Goal: Task Accomplishment & Management: Use online tool/utility

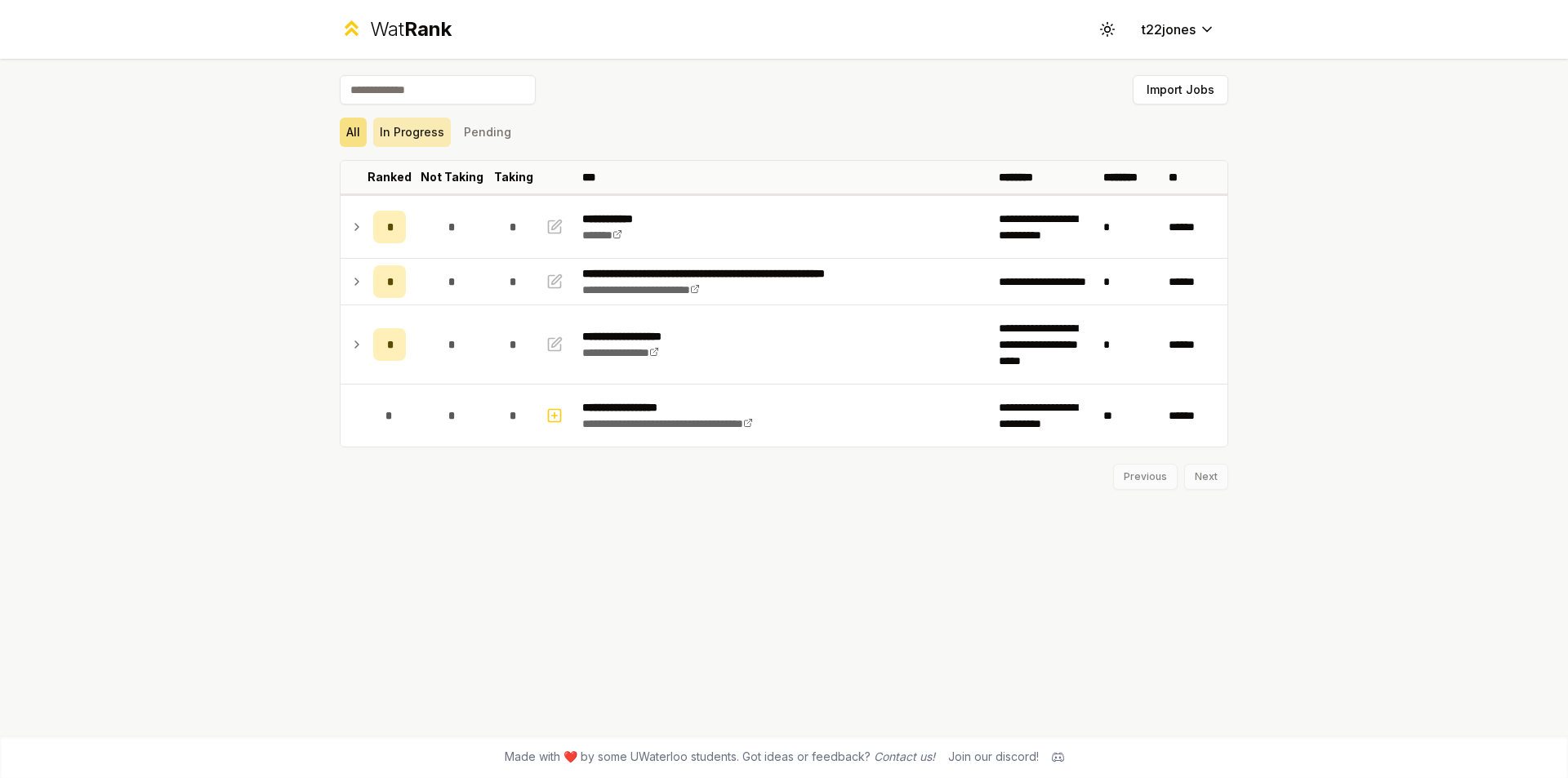
click at [440, 139] on button "In Progress" at bounding box center [412, 132] width 78 height 29
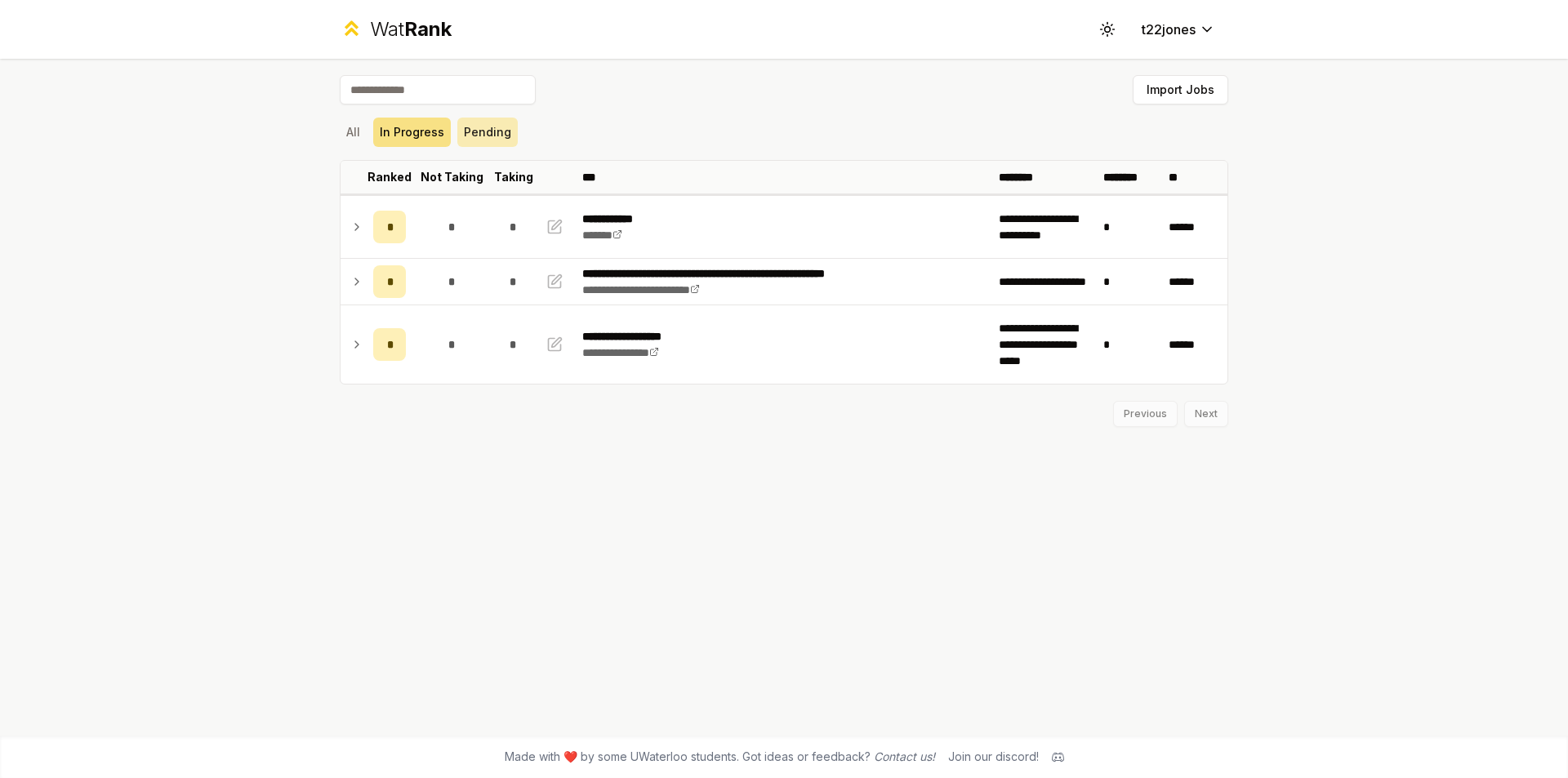
click at [492, 134] on button "Pending" at bounding box center [488, 132] width 61 height 29
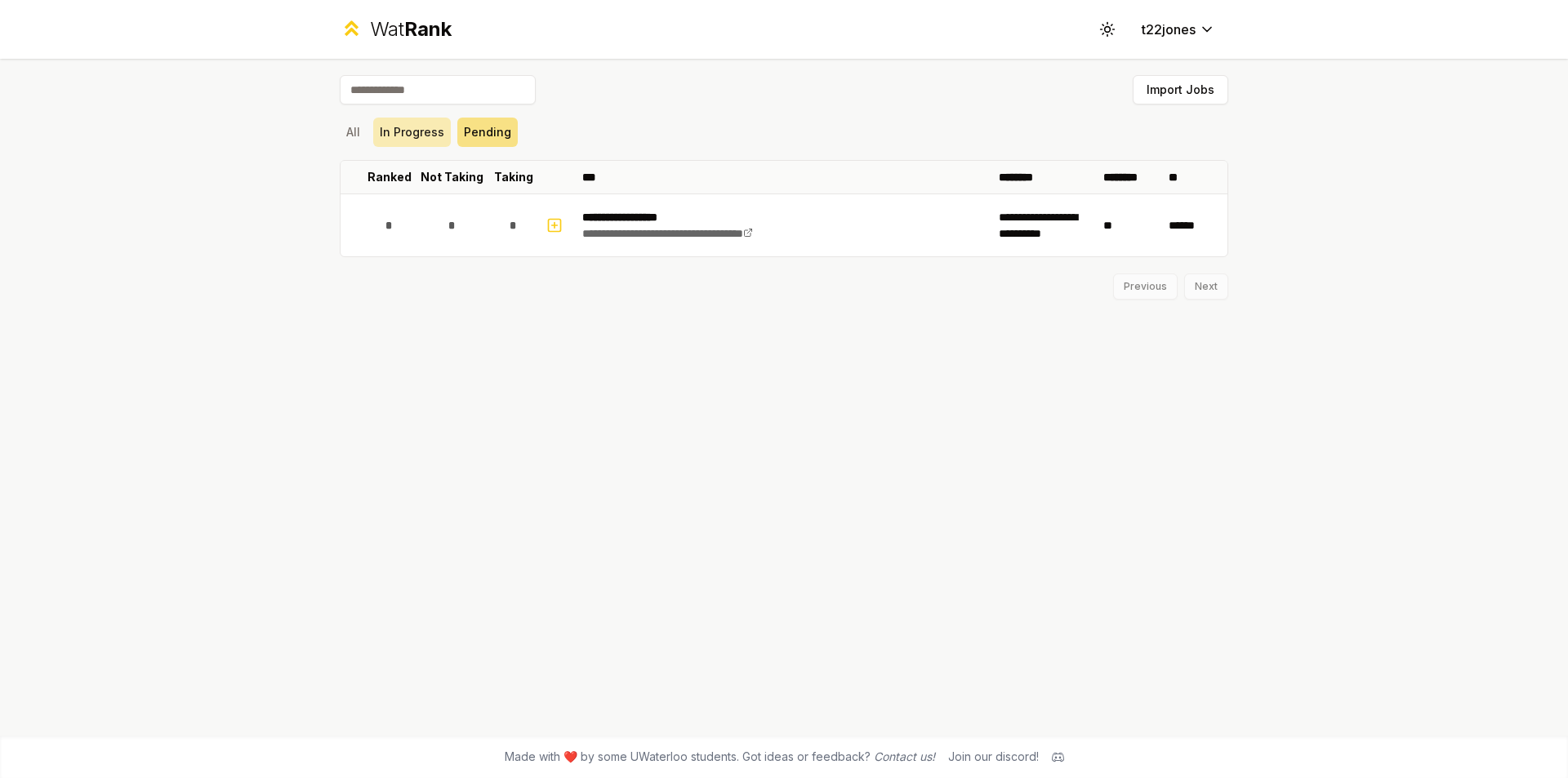
click at [410, 135] on button "In Progress" at bounding box center [412, 132] width 78 height 29
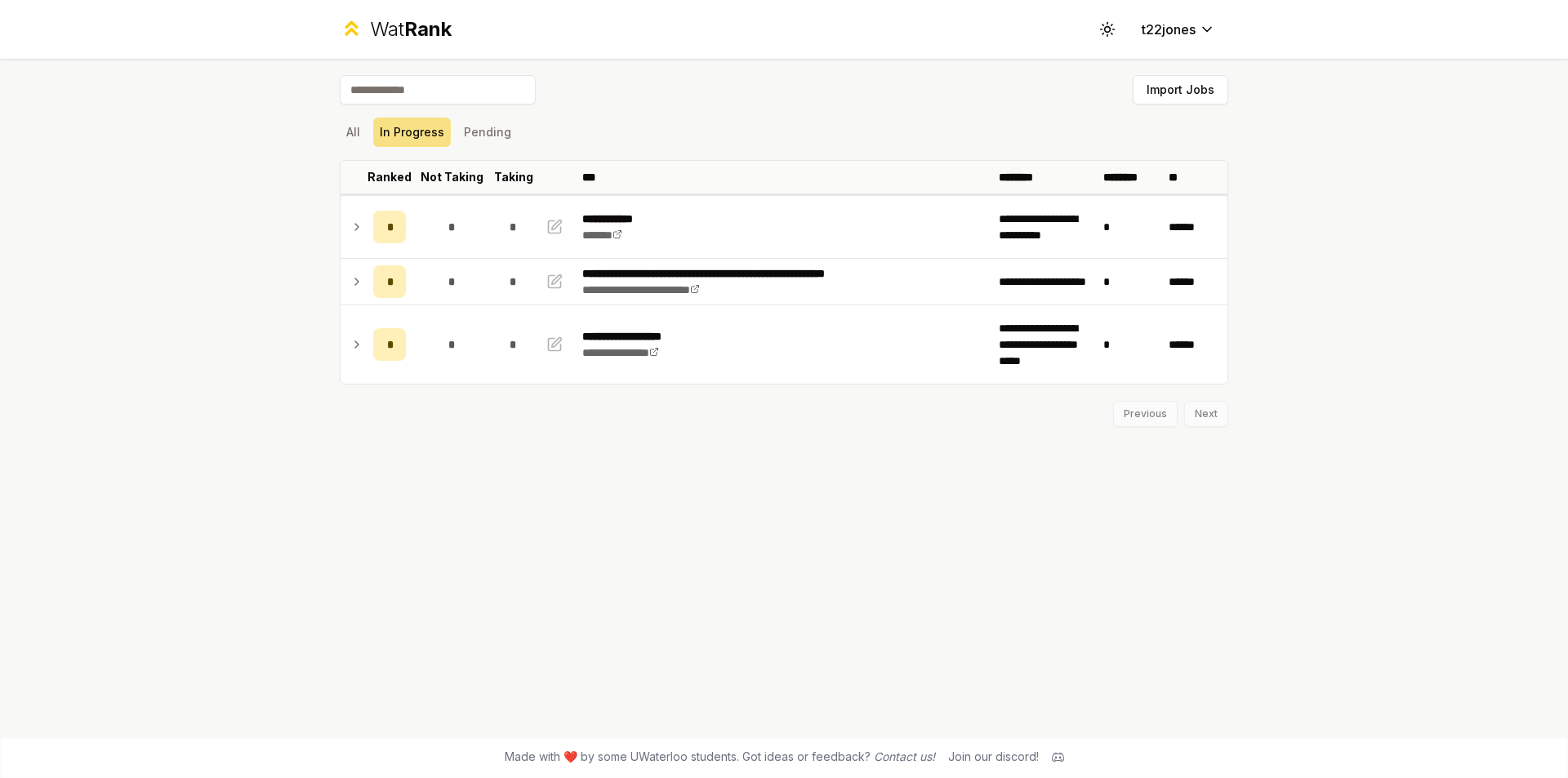
click at [419, 88] on input at bounding box center [438, 89] width 196 height 29
click at [368, 125] on div "All In Progress Pending" at bounding box center [784, 132] width 889 height 29
click at [349, 133] on button "All" at bounding box center [353, 132] width 27 height 29
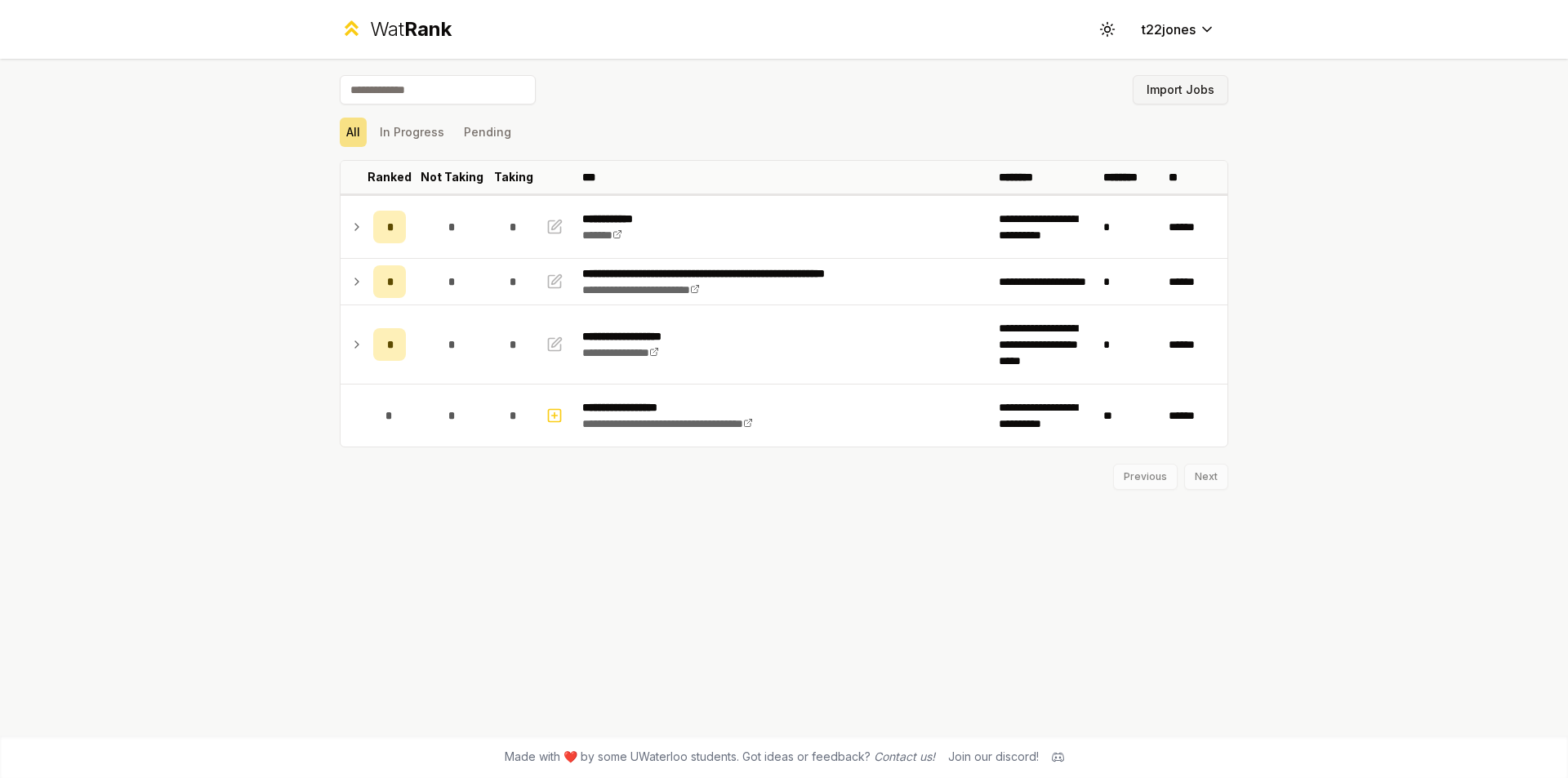
click at [1186, 99] on button "Import Jobs" at bounding box center [1179, 89] width 95 height 29
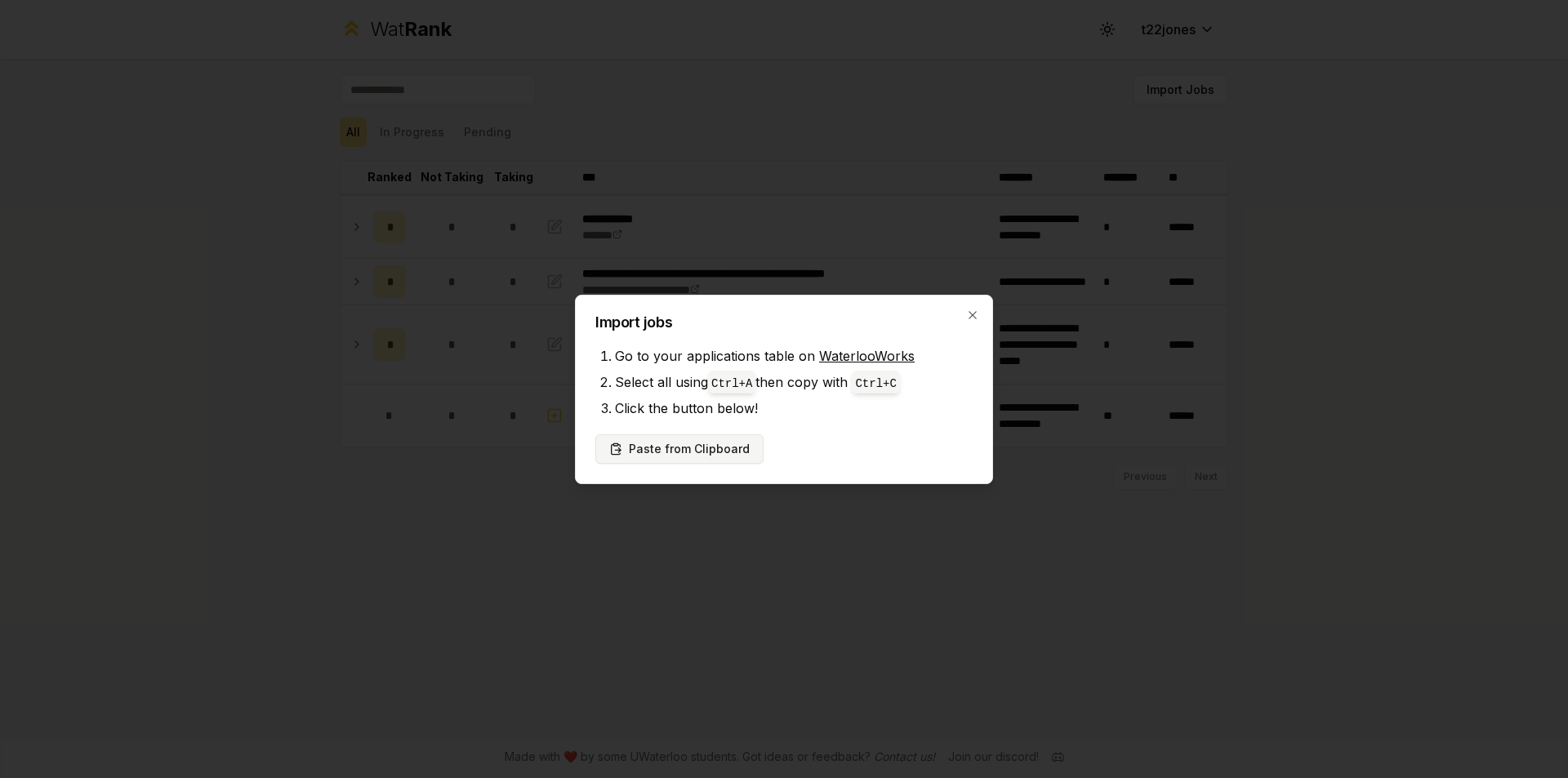
click at [713, 452] on button "Paste from Clipboard" at bounding box center [679, 448] width 168 height 29
click at [700, 448] on button "Paste from Clipboard" at bounding box center [679, 448] width 168 height 29
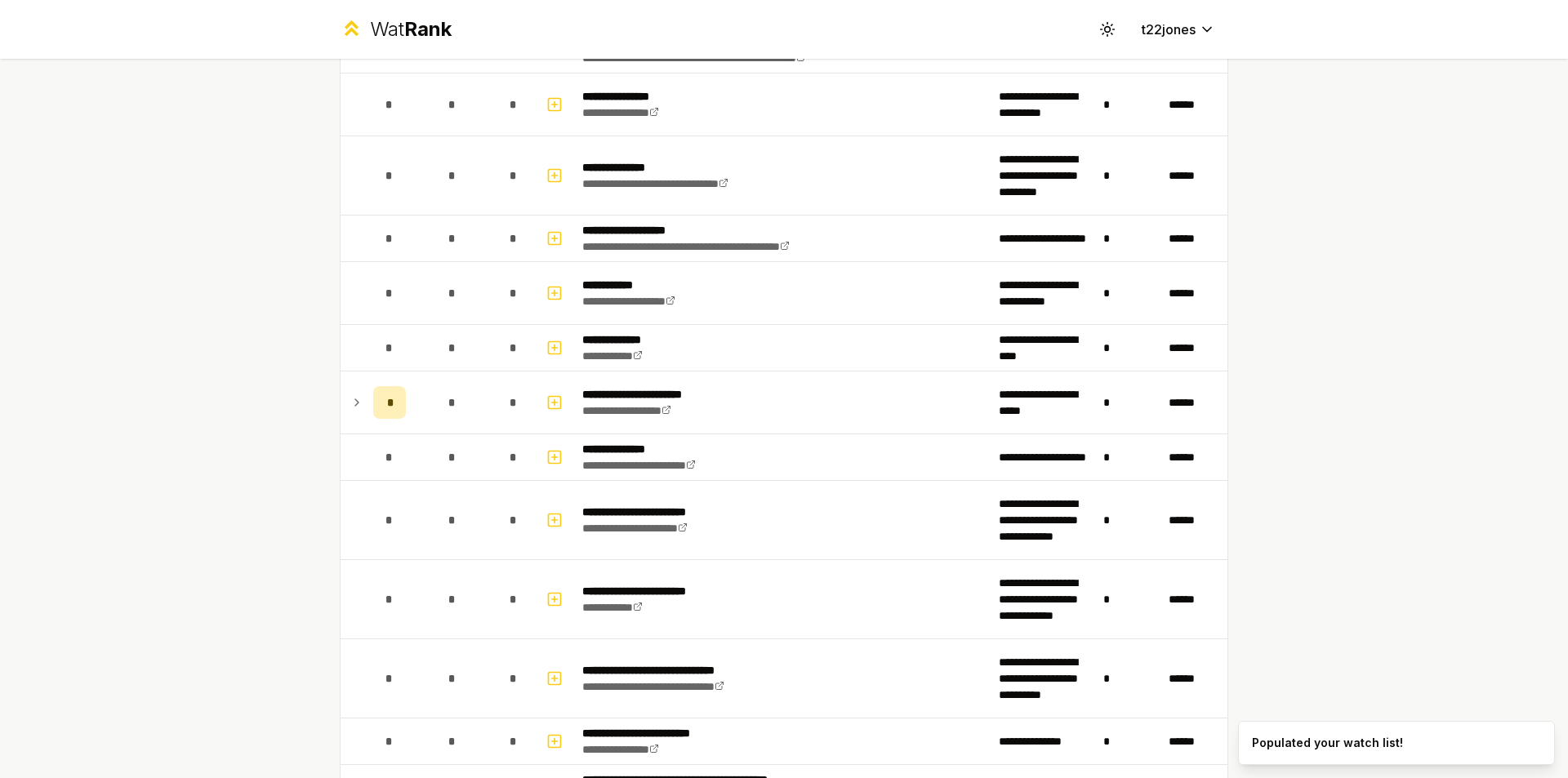
scroll to position [1061, 0]
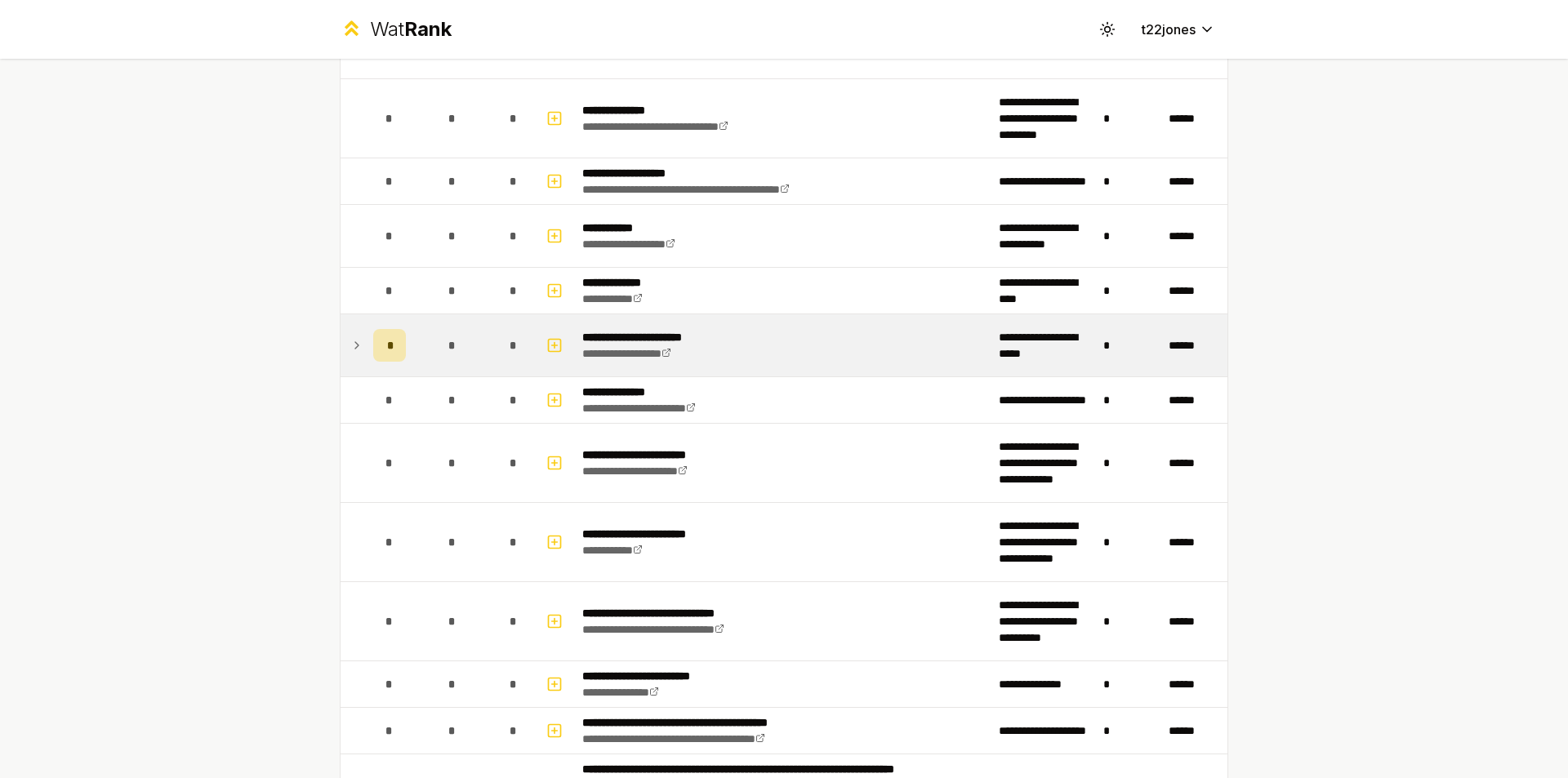
click at [355, 348] on icon at bounding box center [357, 345] width 13 height 20
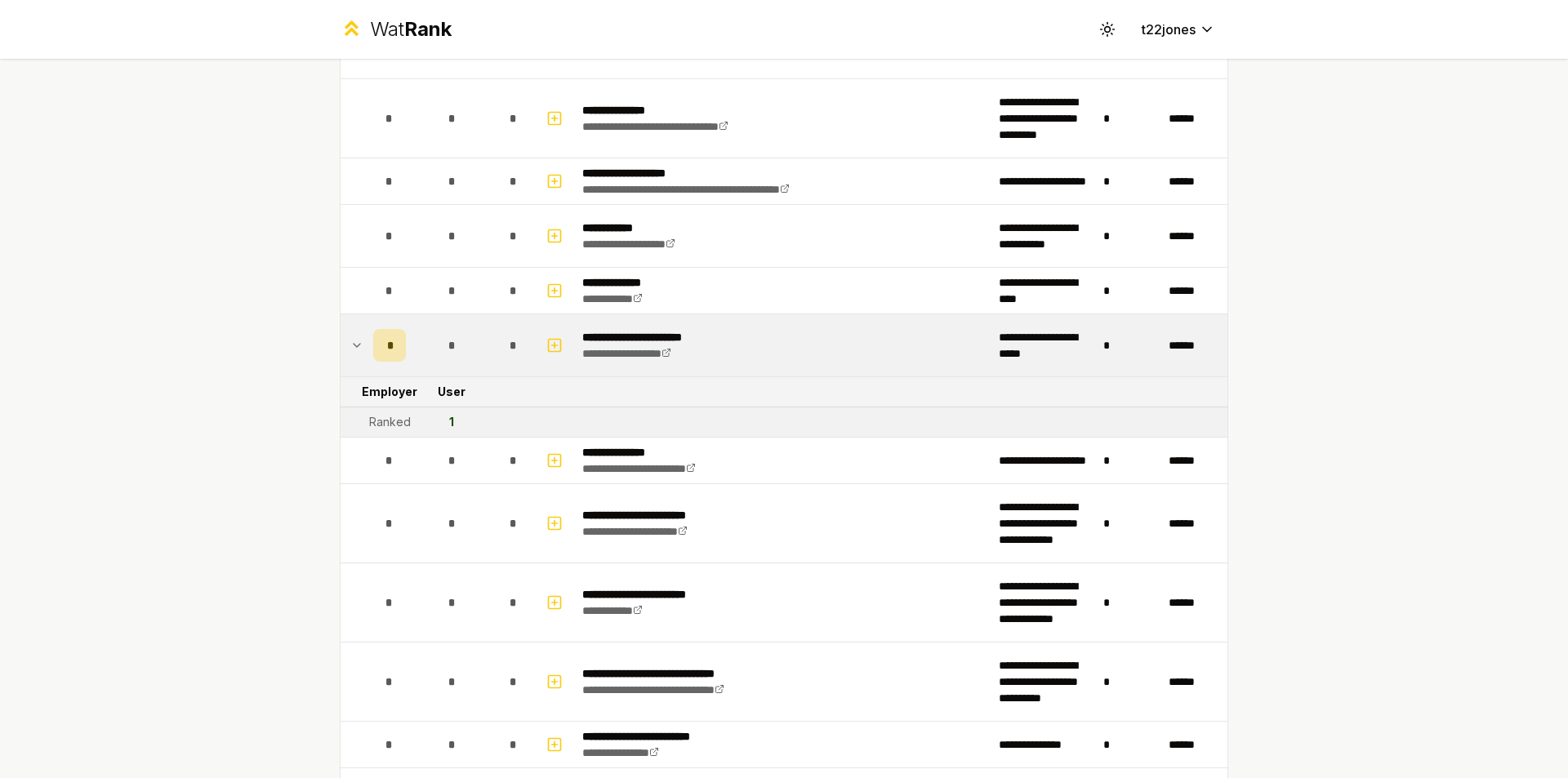
click at [350, 348] on icon at bounding box center [357, 345] width 13 height 20
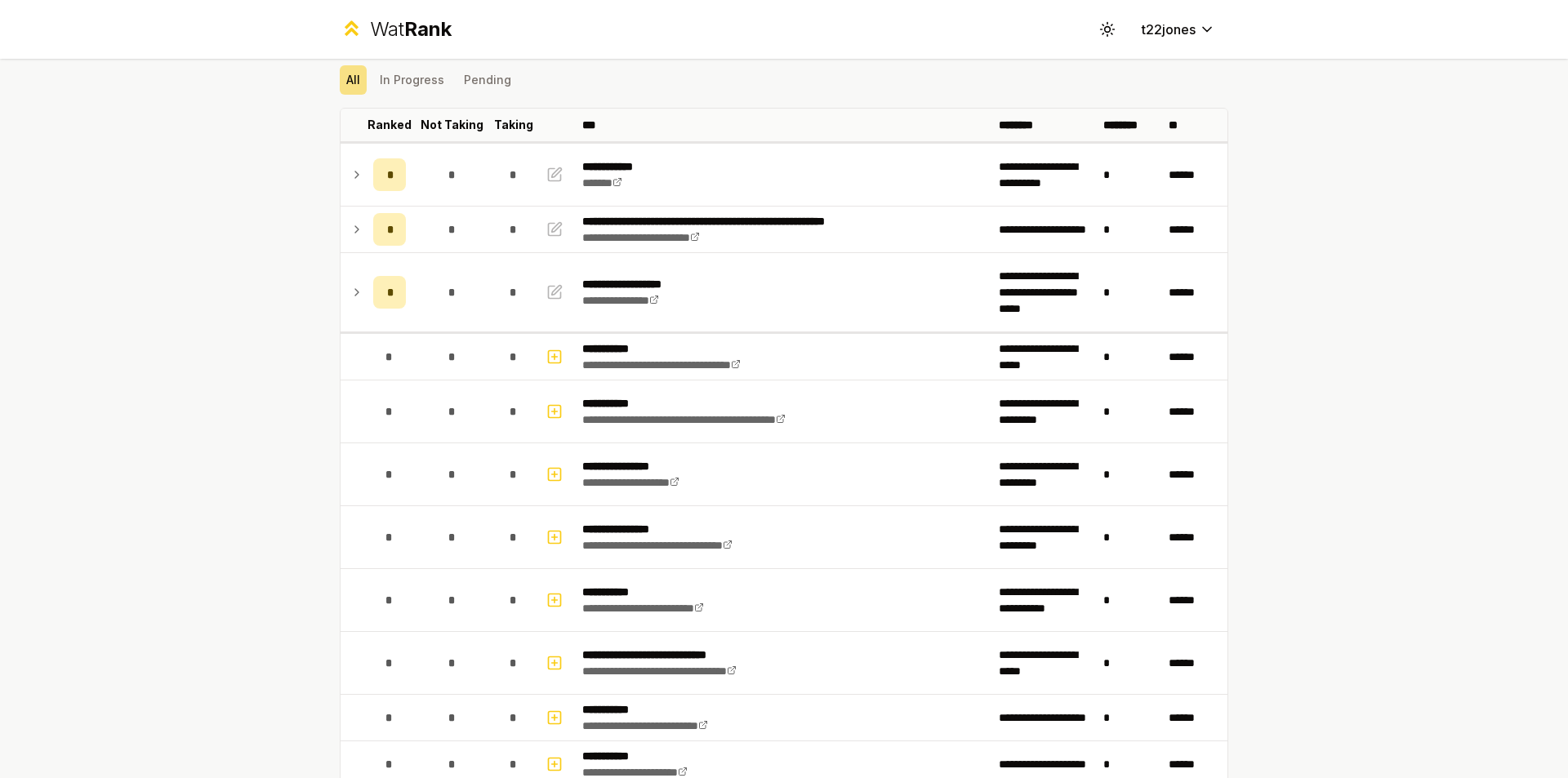
scroll to position [0, 0]
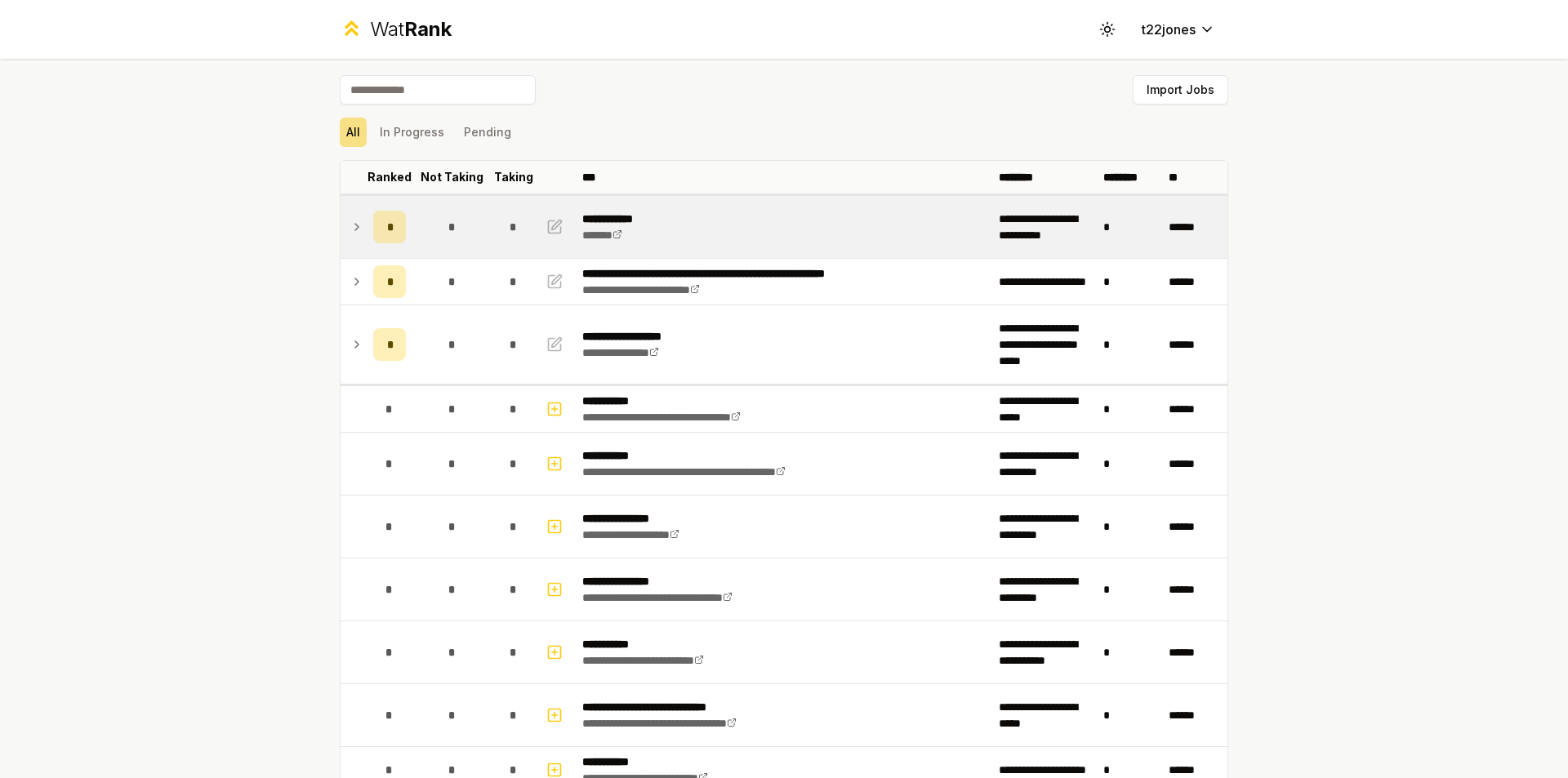
click at [351, 230] on icon at bounding box center [357, 227] width 13 height 20
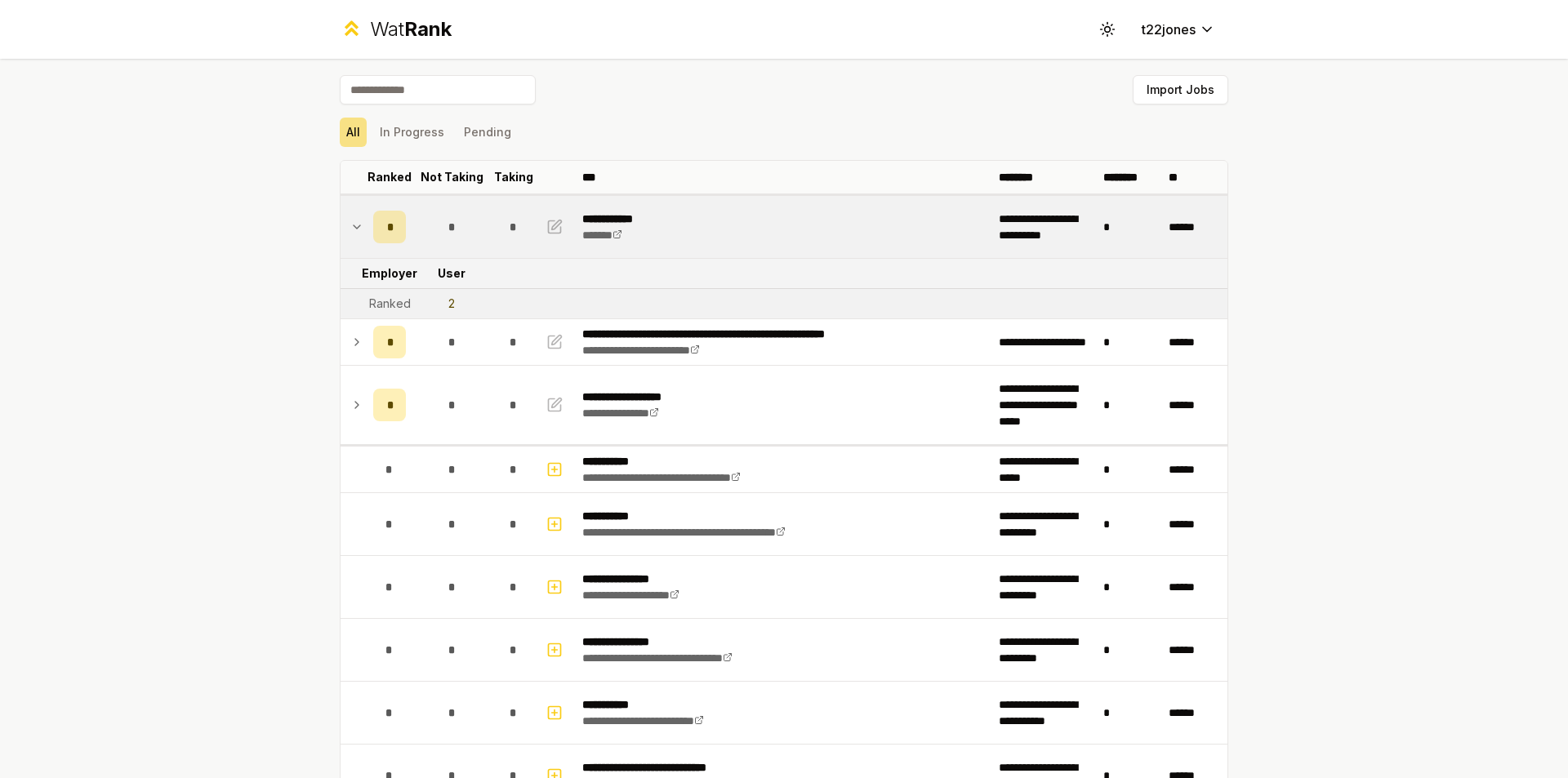
click at [448, 305] on div "2" at bounding box center [451, 304] width 6 height 16
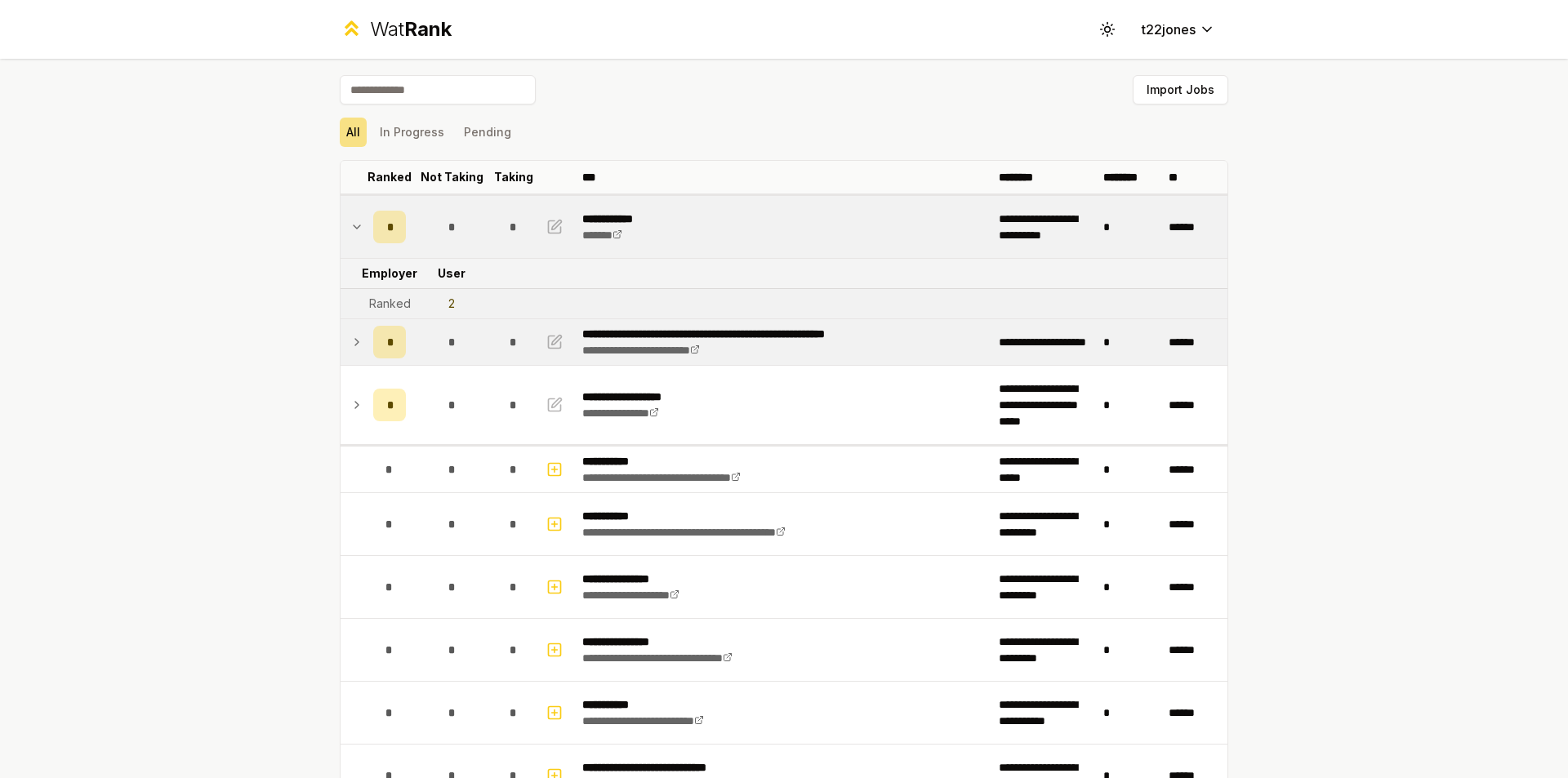
click at [366, 340] on td "*" at bounding box center [389, 341] width 45 height 45
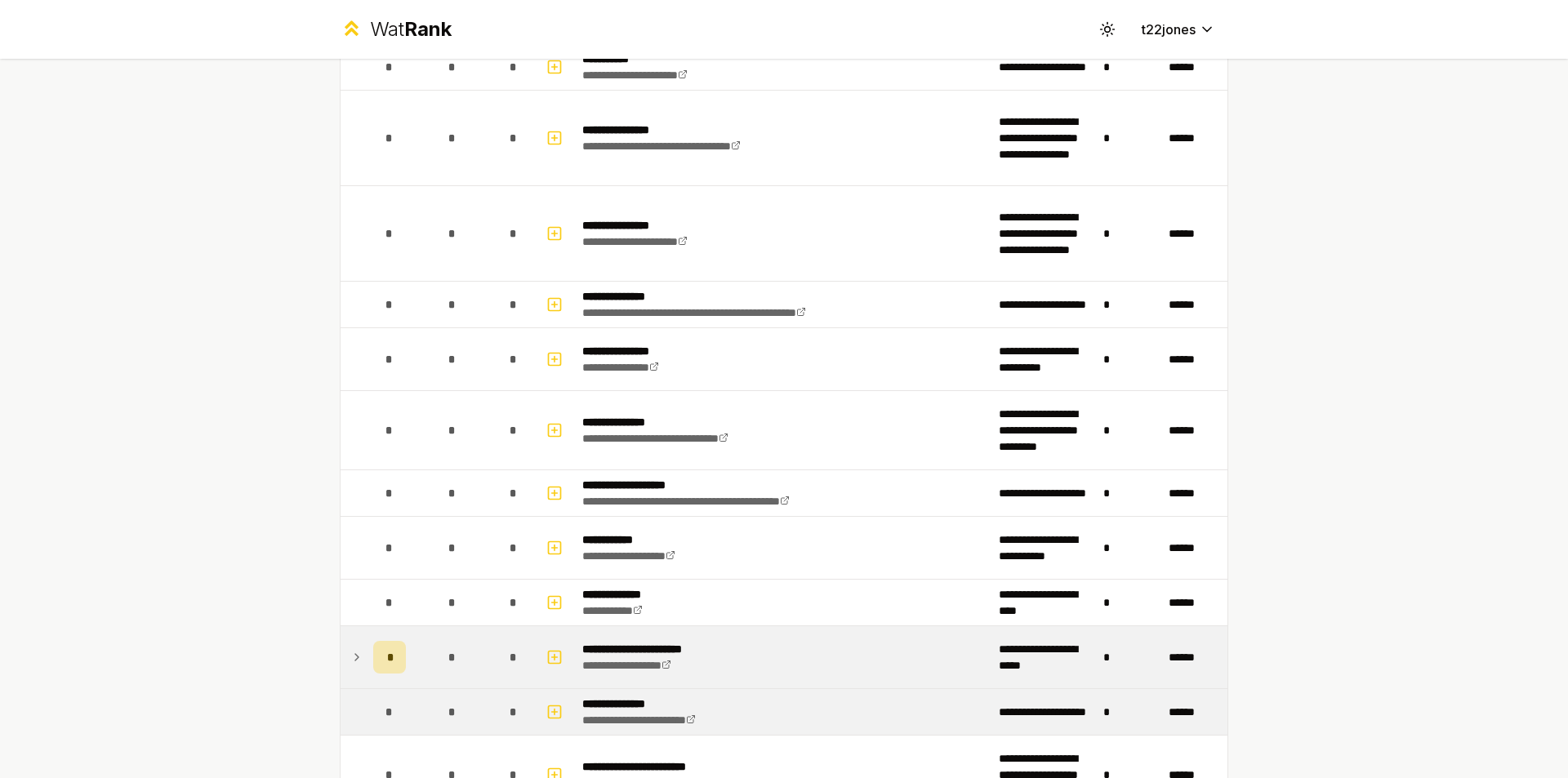
scroll to position [898, 0]
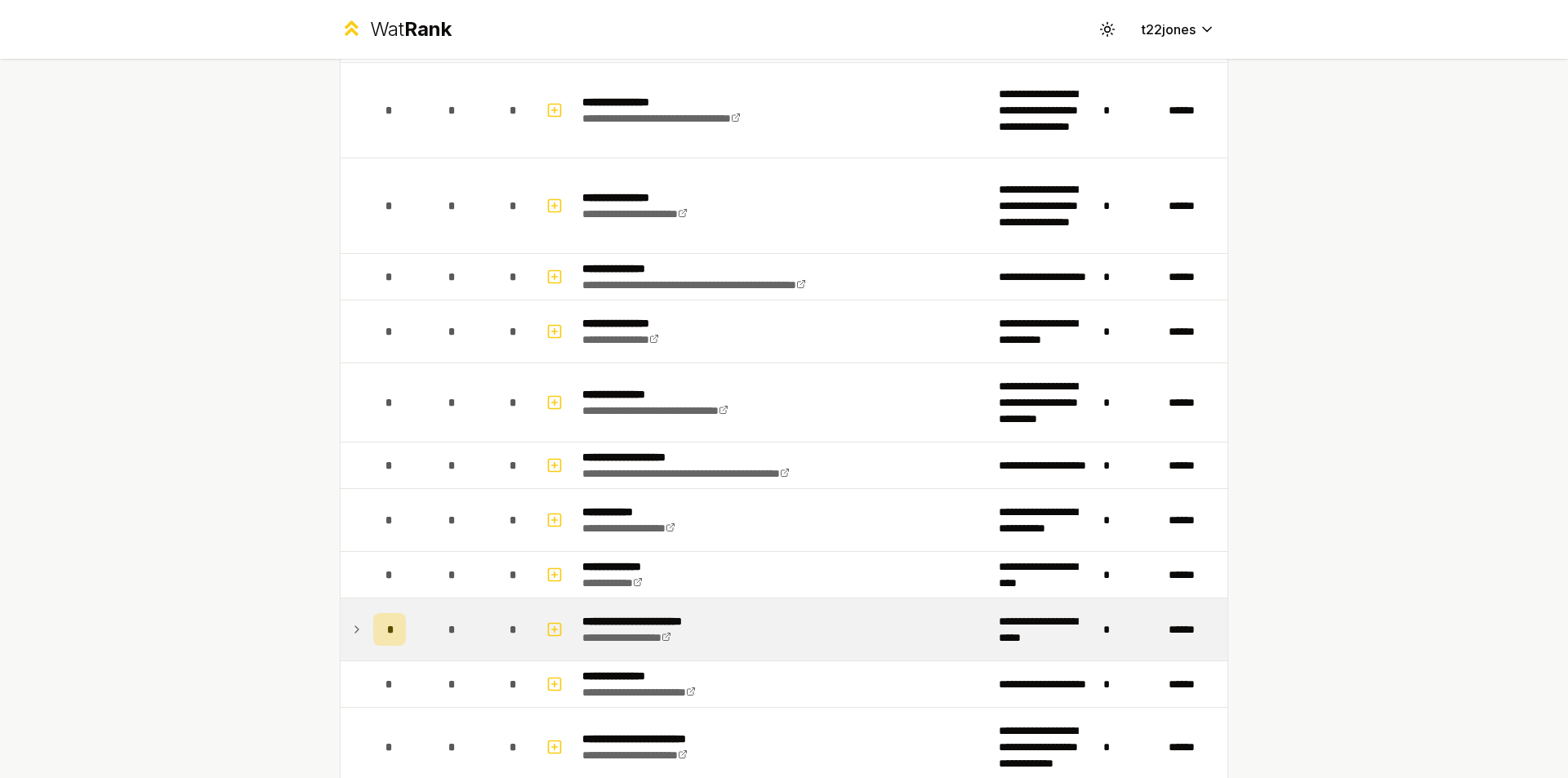
click at [351, 629] on icon at bounding box center [357, 629] width 13 height 20
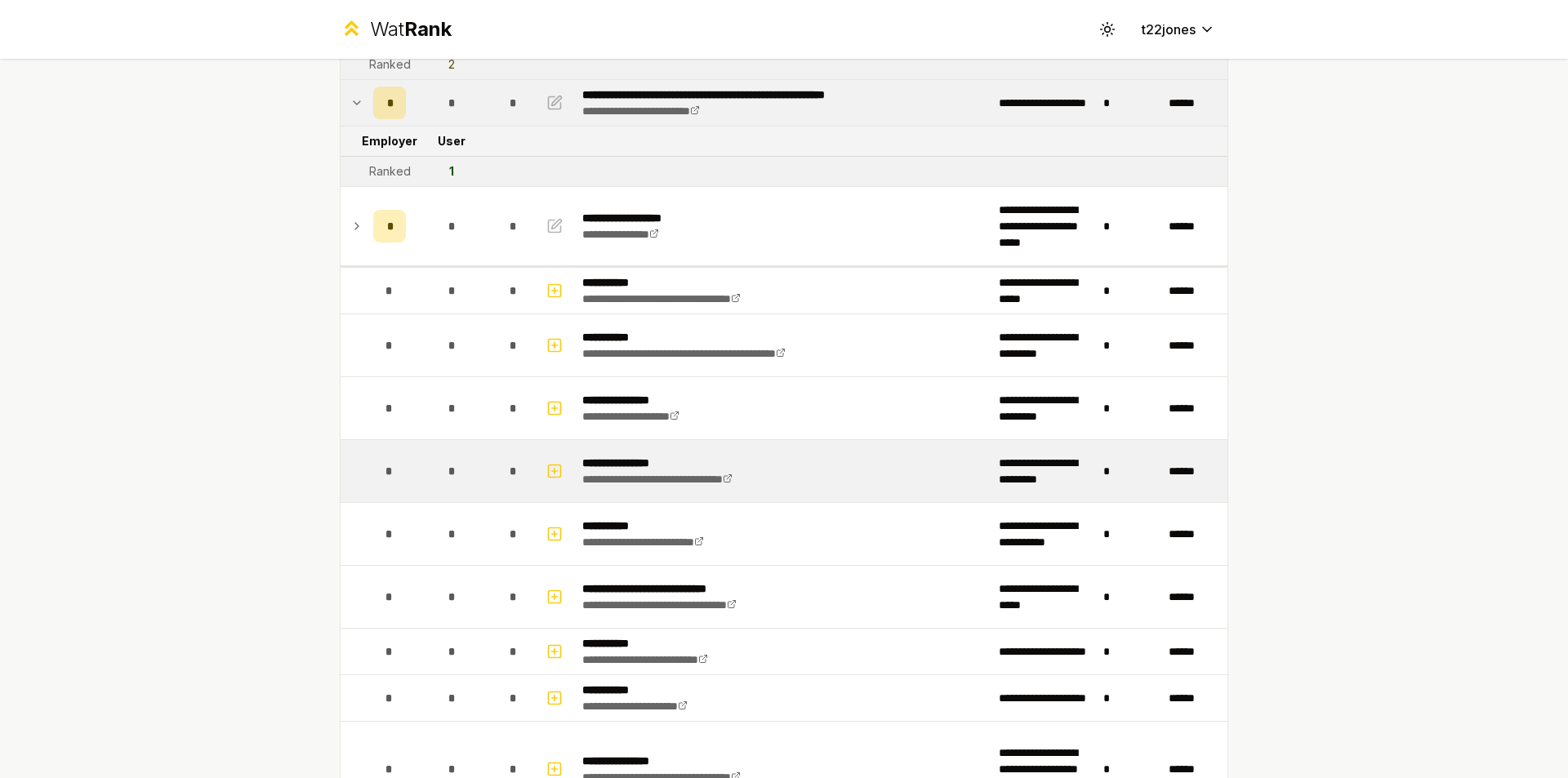
scroll to position [82, 0]
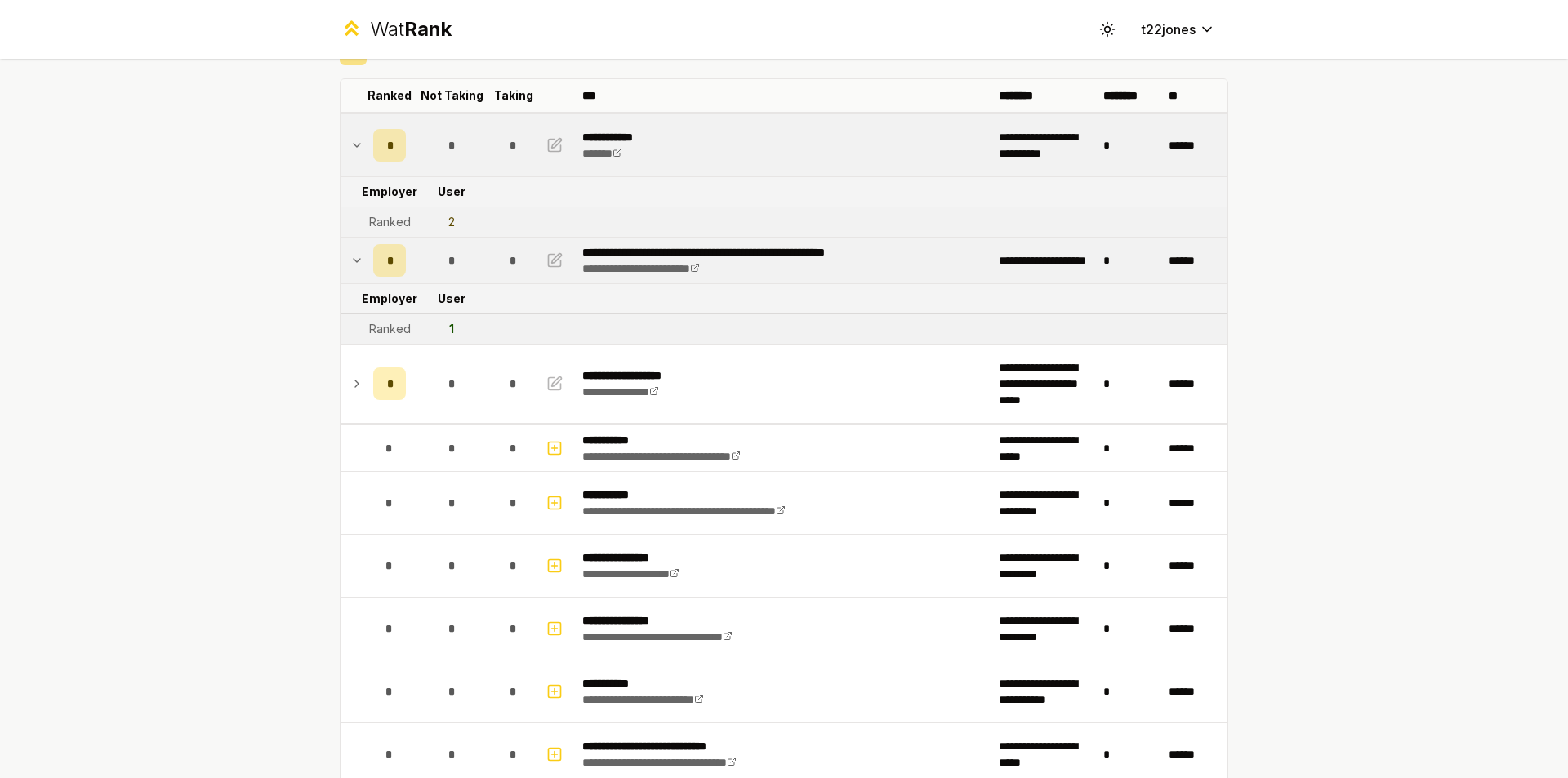
click at [350, 258] on icon at bounding box center [357, 260] width 13 height 20
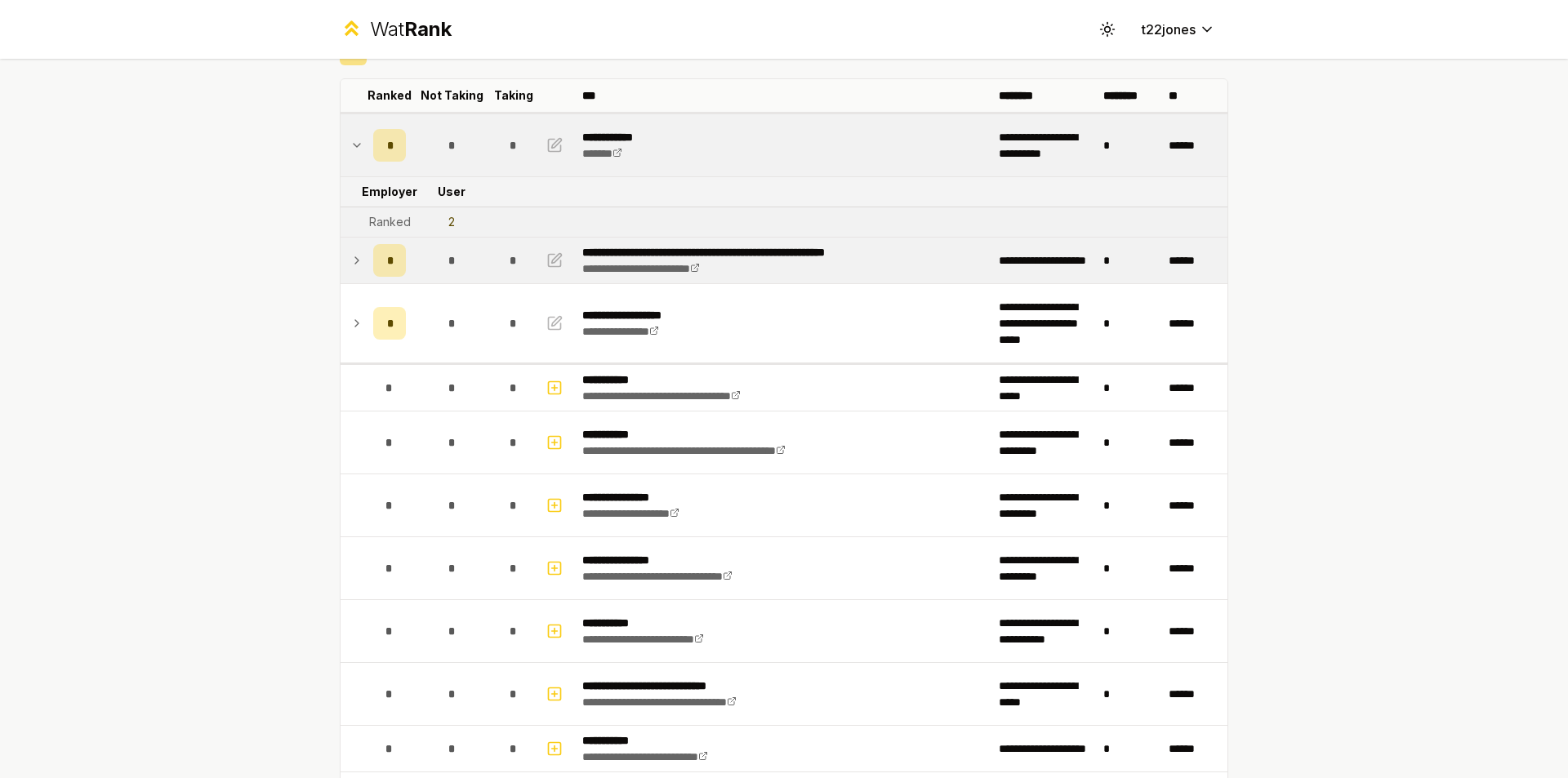
click at [342, 146] on td at bounding box center [353, 145] width 26 height 62
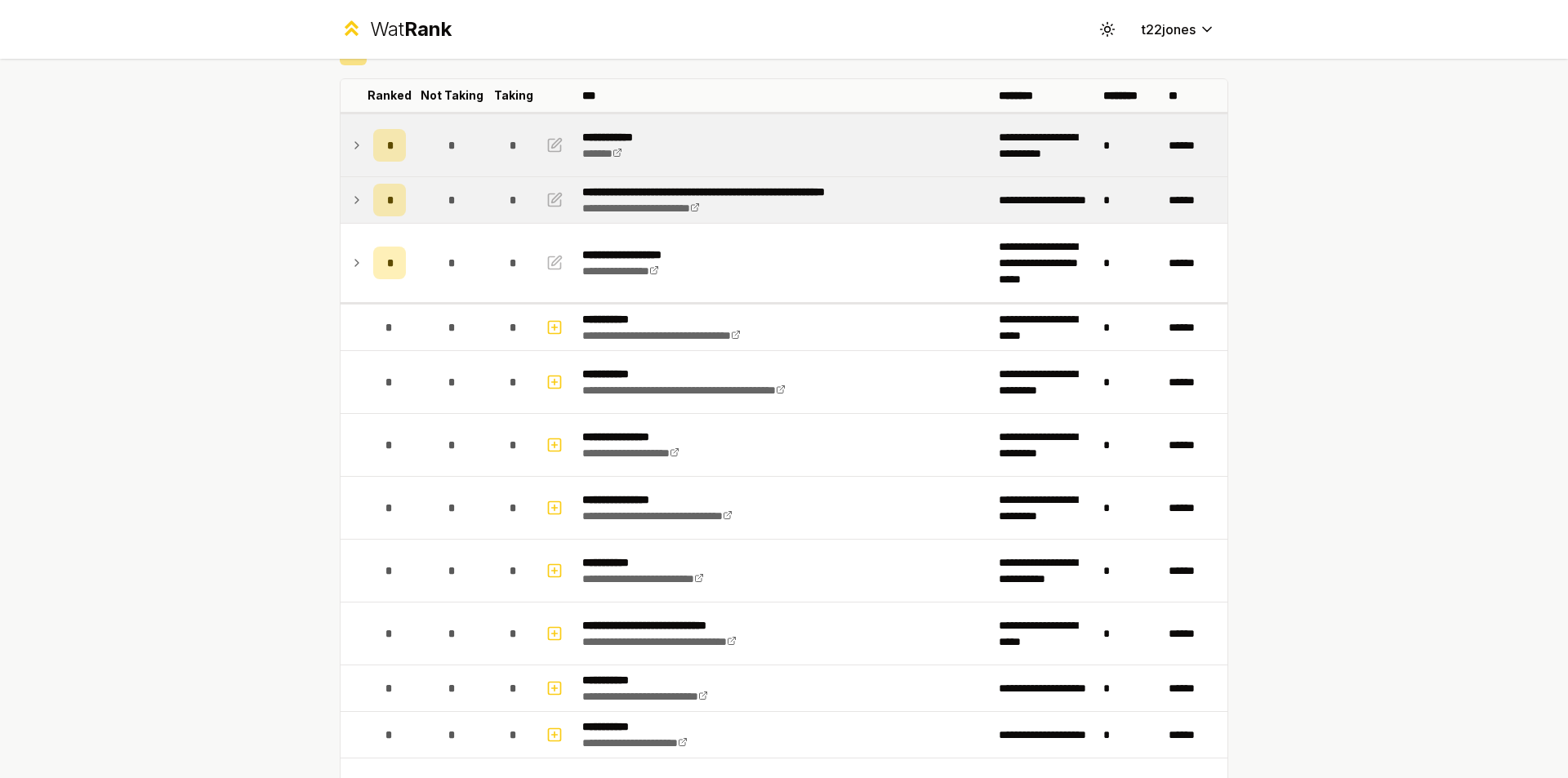
click at [564, 143] on td at bounding box center [556, 145] width 39 height 62
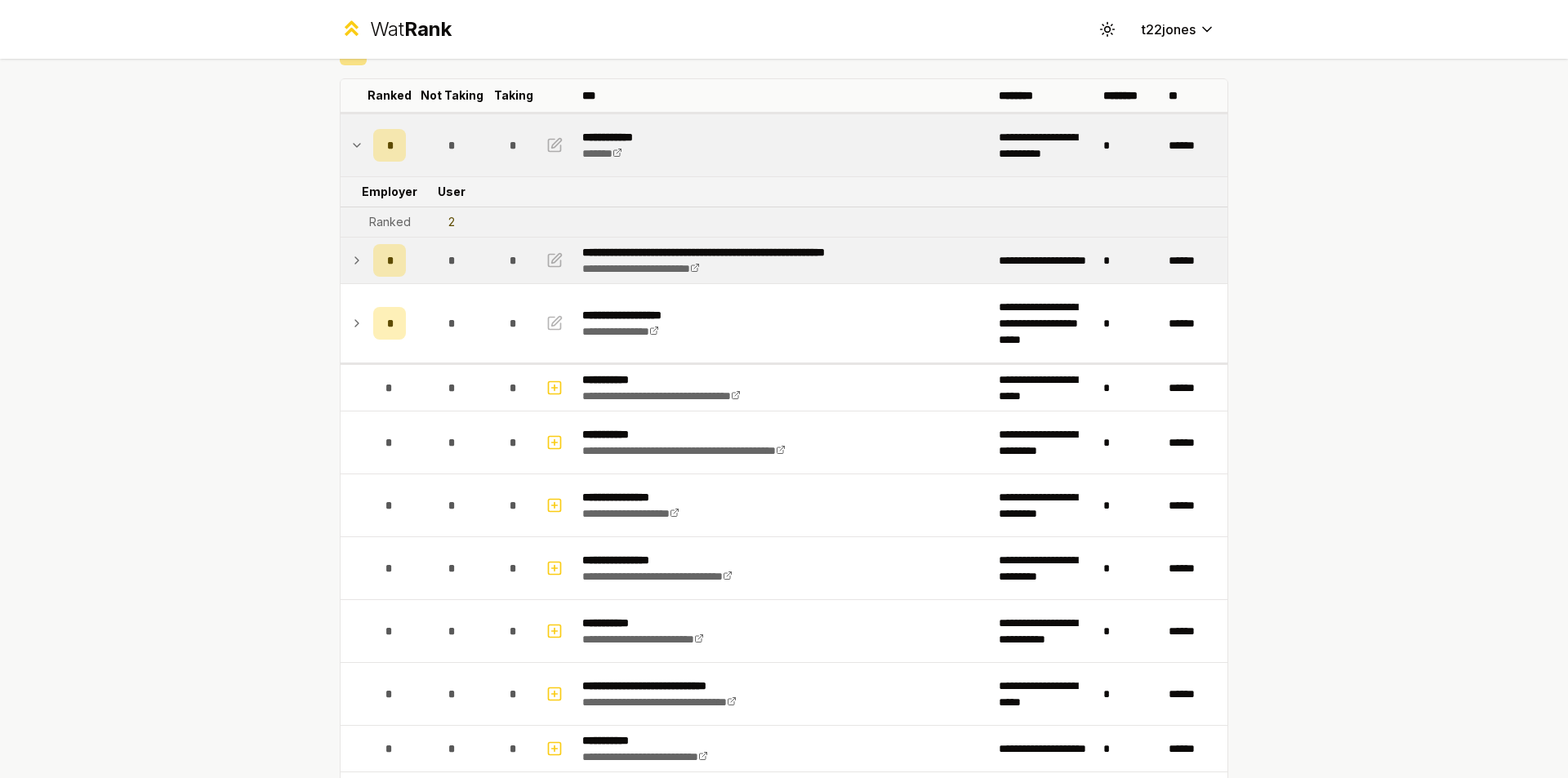
click at [374, 146] on div "*" at bounding box center [390, 145] width 33 height 33
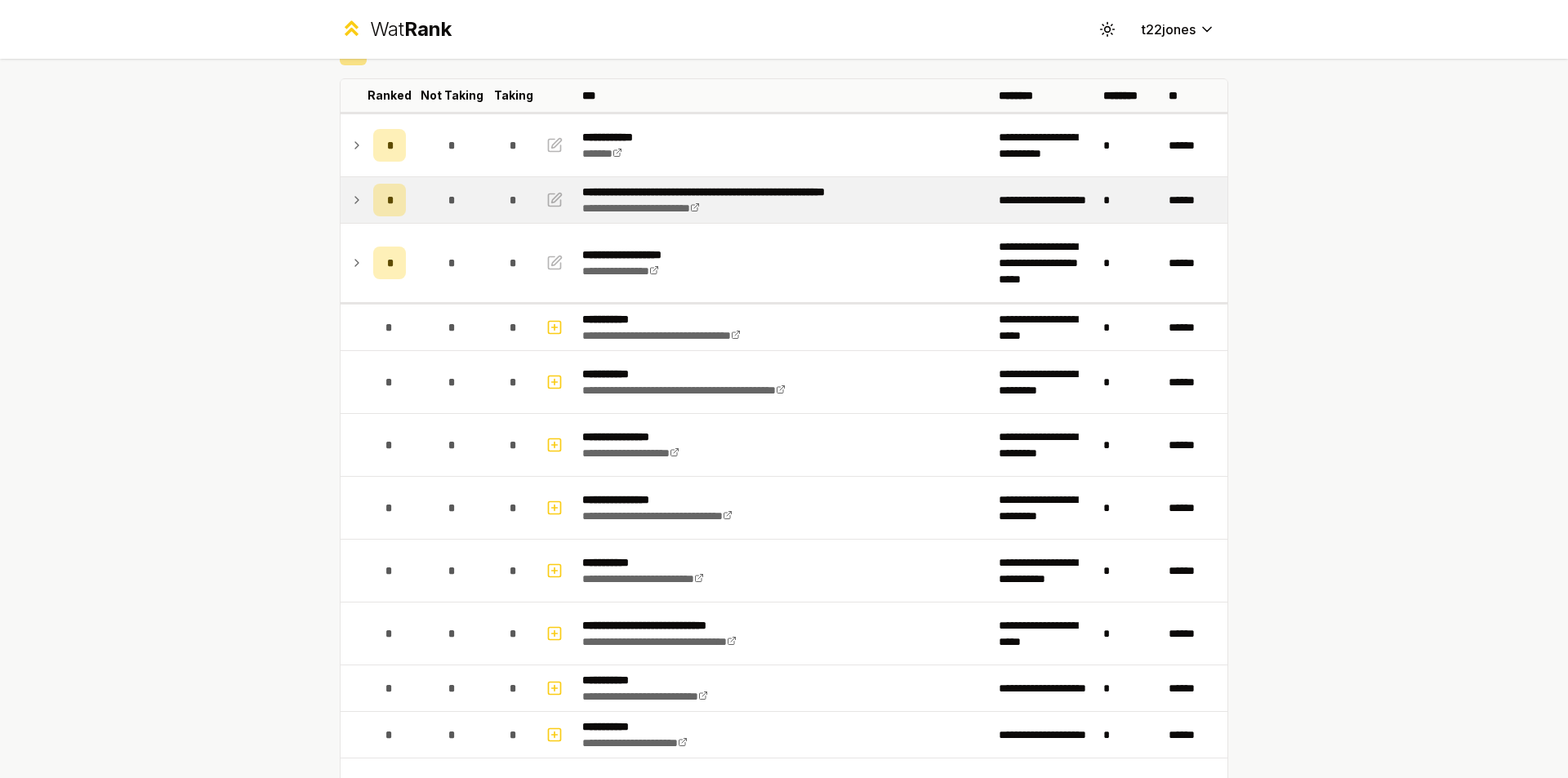
click at [350, 147] on icon at bounding box center [357, 145] width 13 height 20
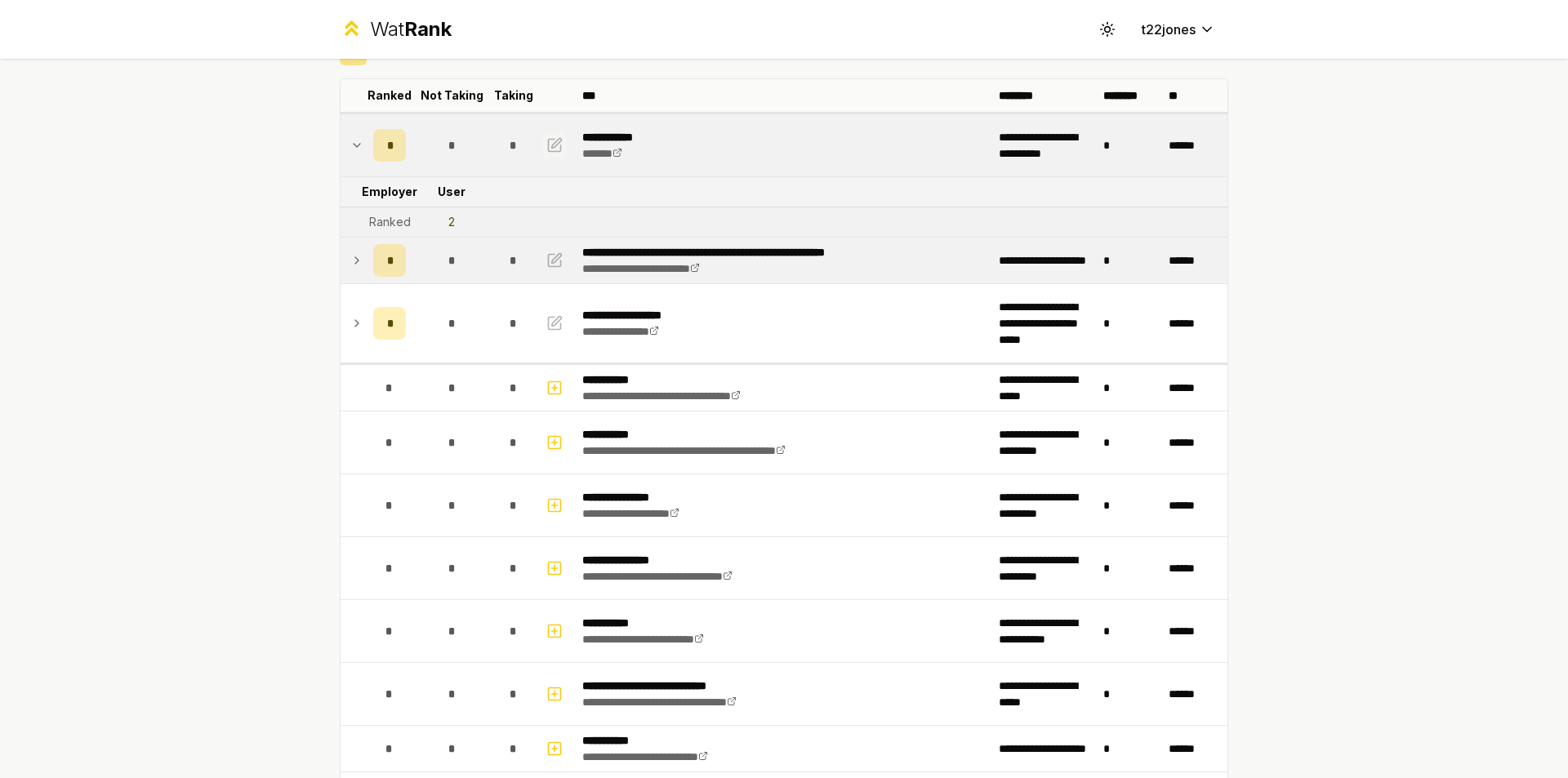
click at [546, 140] on icon "button" at bounding box center [554, 145] width 16 height 20
select select "******"
select select "*"
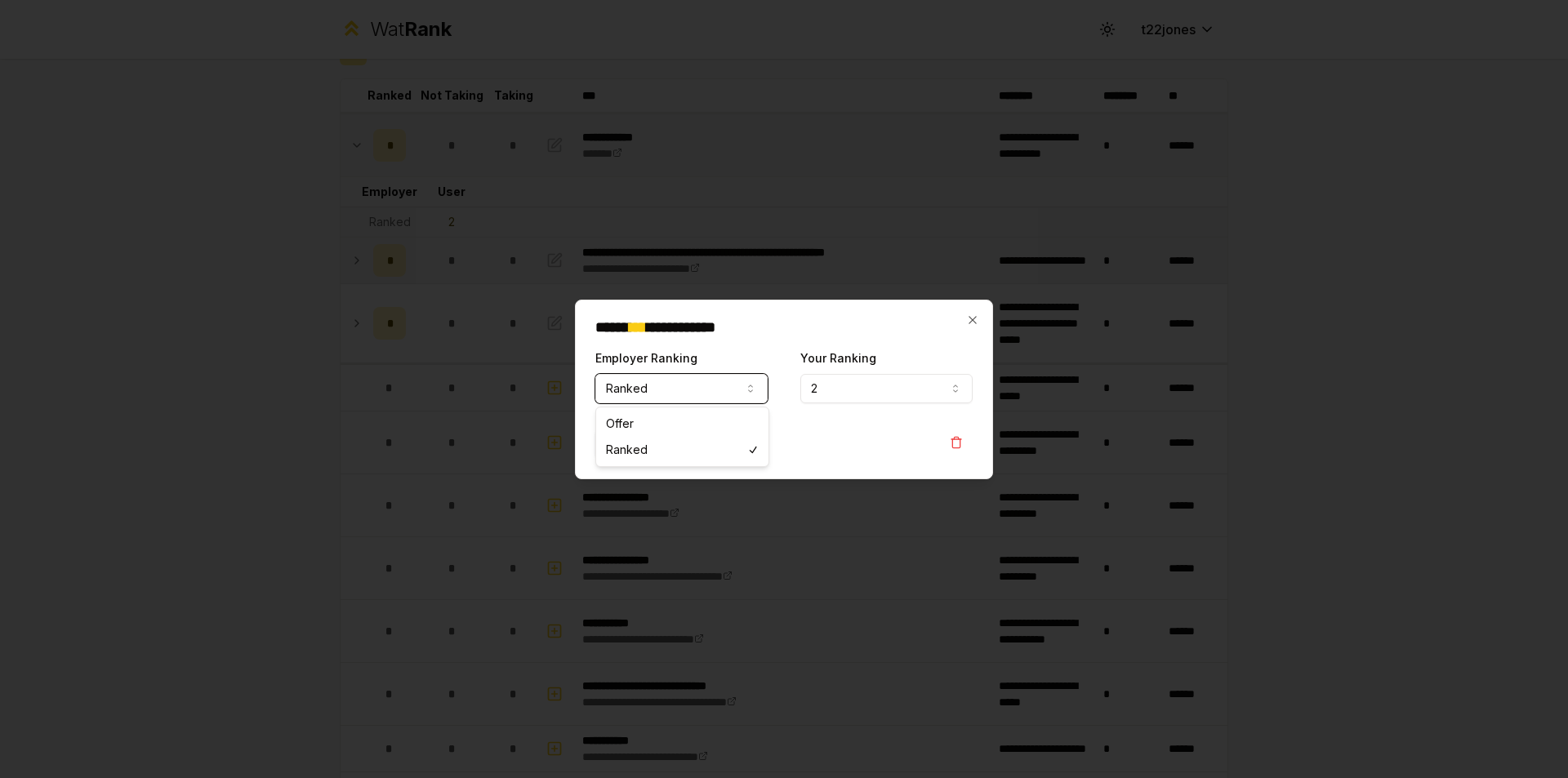
click at [747, 389] on icon "button" at bounding box center [750, 389] width 13 height 13
click at [959, 320] on h2 "**********" at bounding box center [784, 327] width 377 height 14
click at [977, 316] on icon "button" at bounding box center [973, 320] width 13 height 13
